Goal: Task Accomplishment & Management: Use online tool/utility

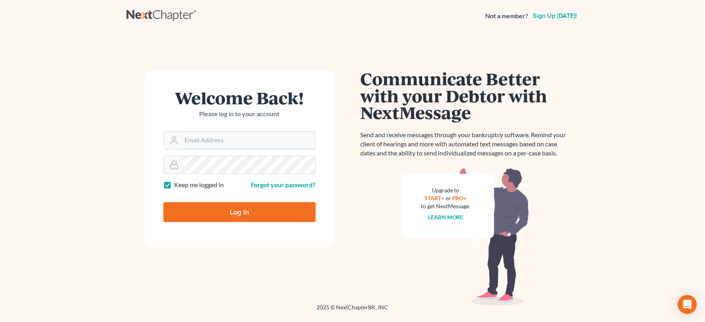
type input "[PERSON_NAME][EMAIL_ADDRESS][DOMAIN_NAME]"
drag, startPoint x: 255, startPoint y: 210, endPoint x: 268, endPoint y: 207, distance: 13.0
click at [255, 210] on input "Log In" at bounding box center [240, 212] width 152 height 20
type input "Thinking..."
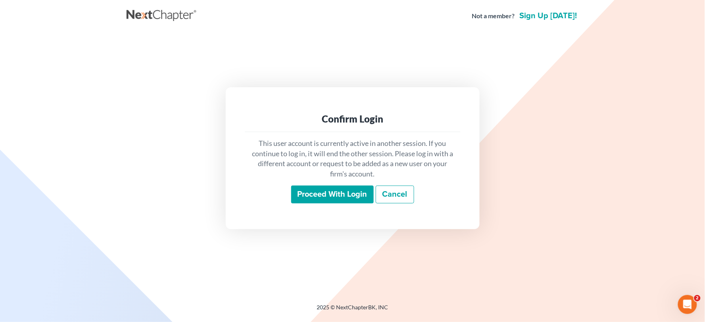
click at [306, 195] on input "Proceed with login" at bounding box center [332, 195] width 83 height 18
